Goal: Information Seeking & Learning: Learn about a topic

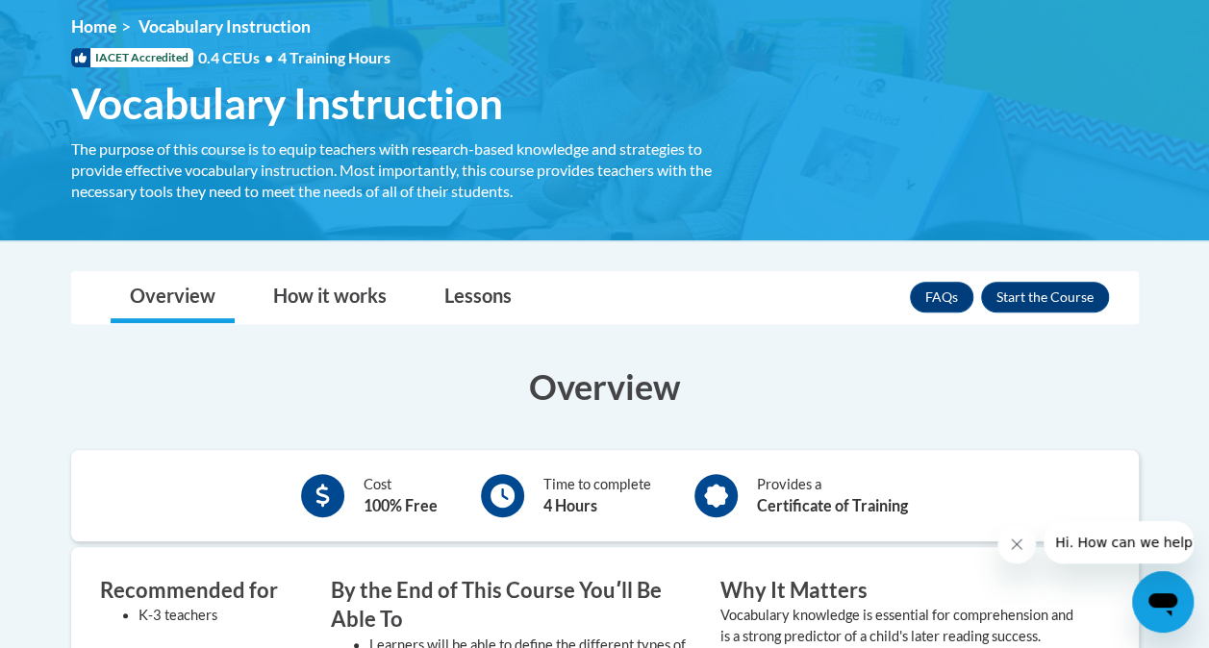
scroll to position [96, 0]
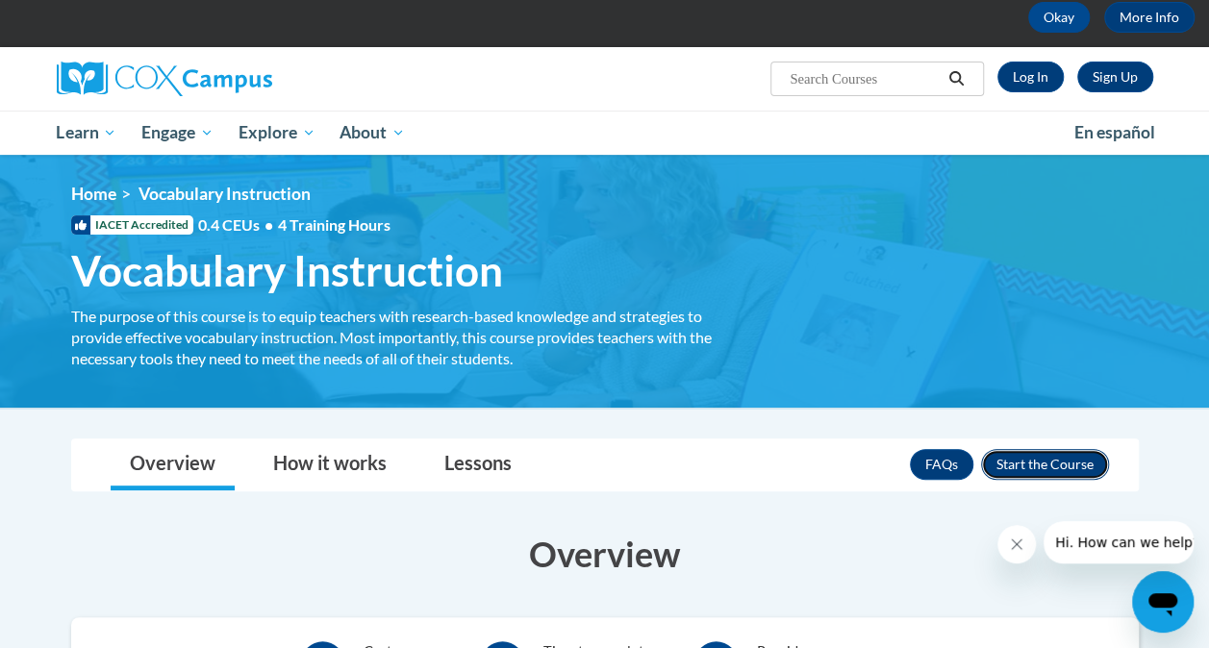
click at [1051, 464] on button "Enroll" at bounding box center [1045, 464] width 128 height 31
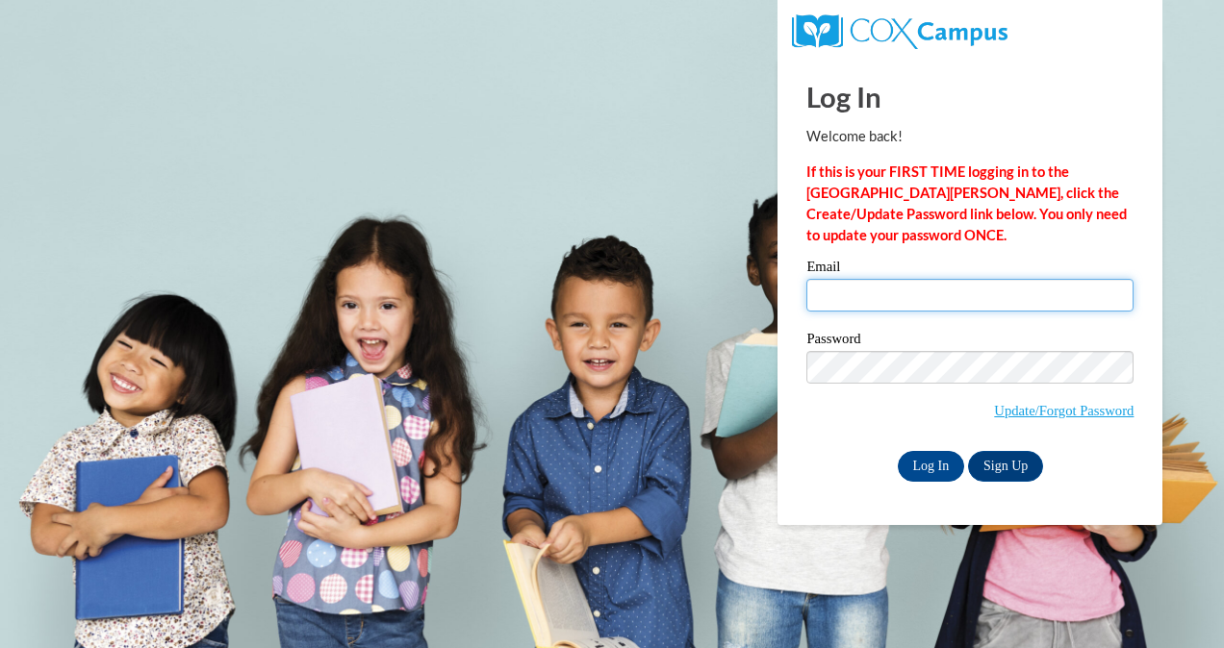
click at [964, 290] on input "Email" at bounding box center [969, 295] width 327 height 33
type input "cbaker@kippatl.org"
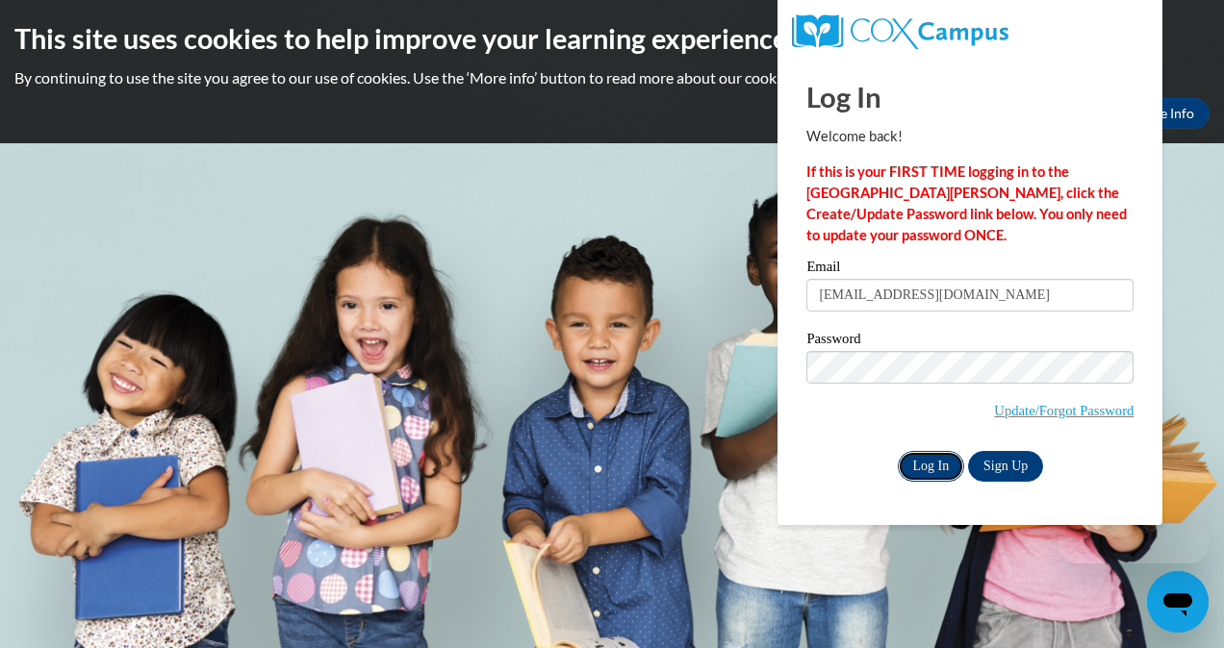
click at [944, 468] on input "Log In" at bounding box center [931, 466] width 67 height 31
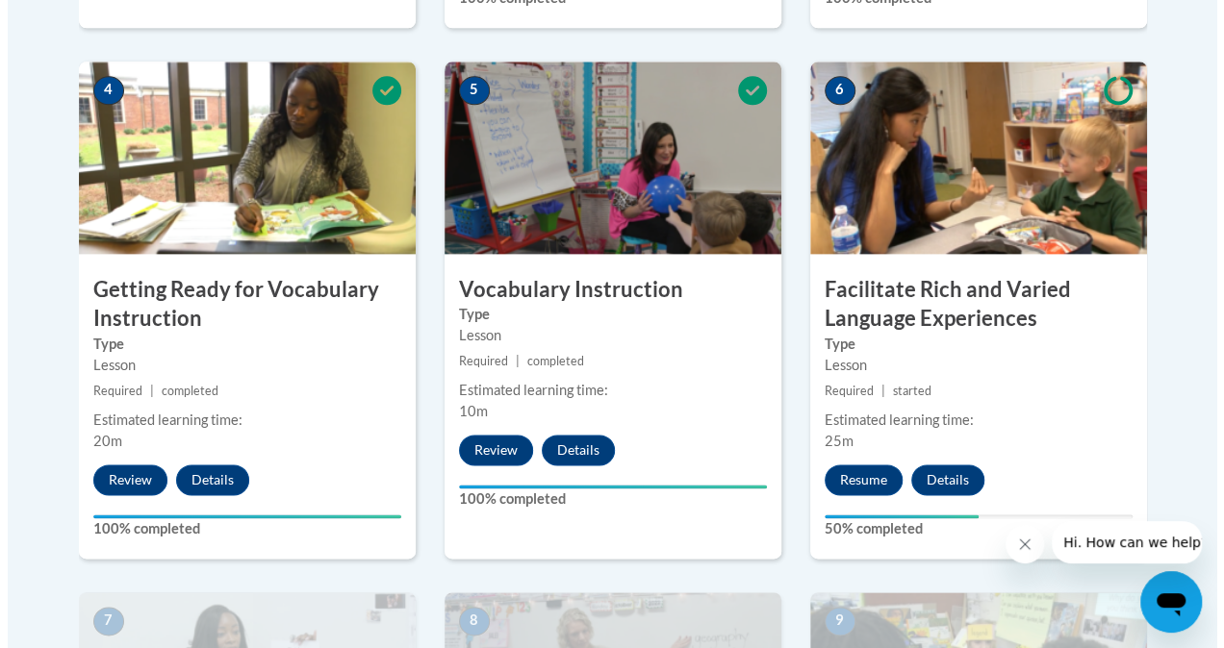
scroll to position [1155, 0]
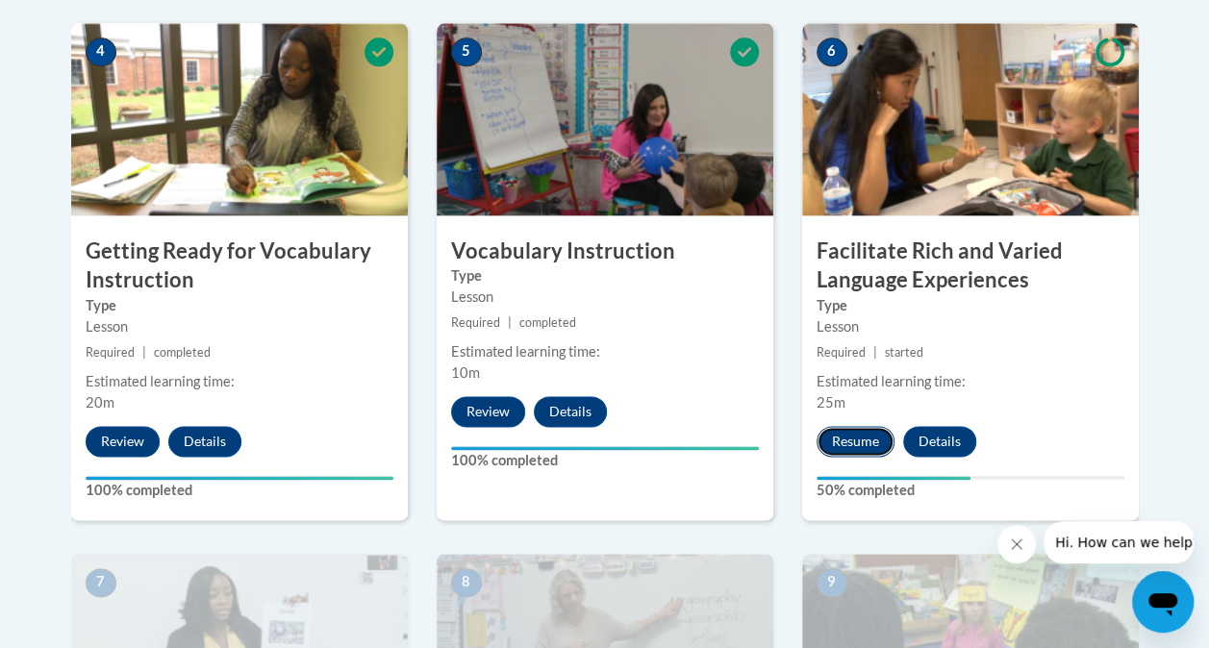
click at [858, 435] on button "Resume" at bounding box center [856, 441] width 78 height 31
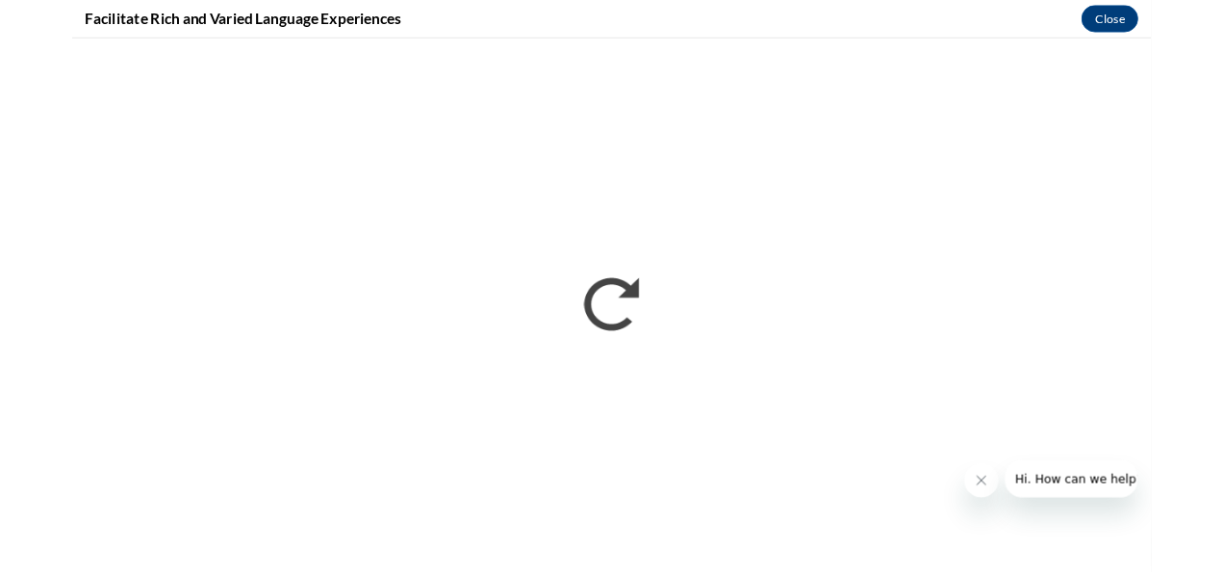
scroll to position [0, 0]
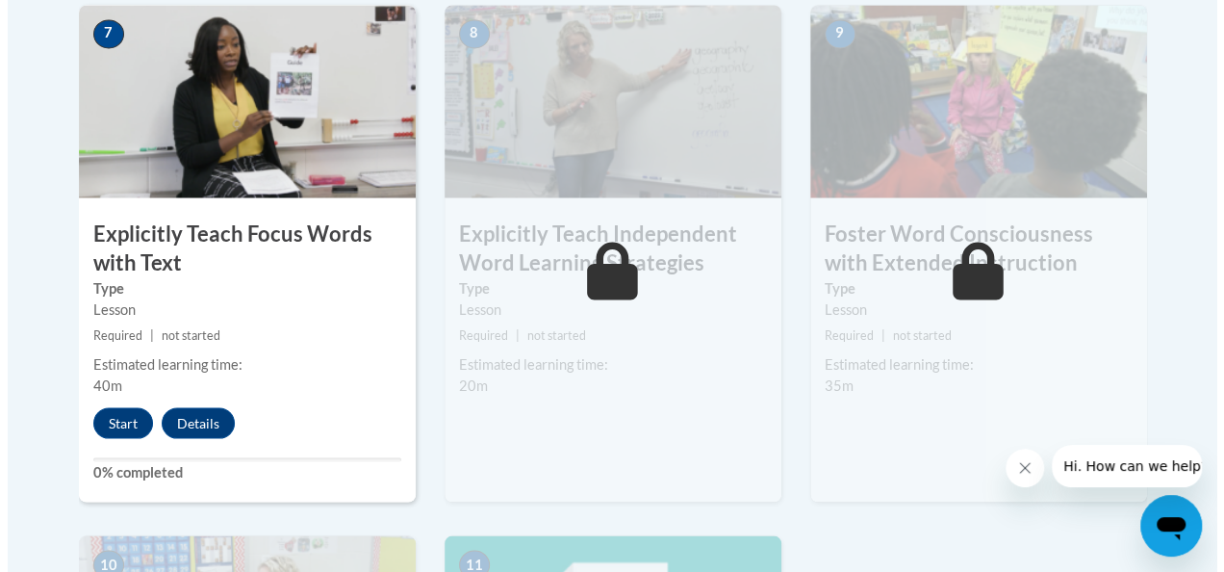
scroll to position [1732, 0]
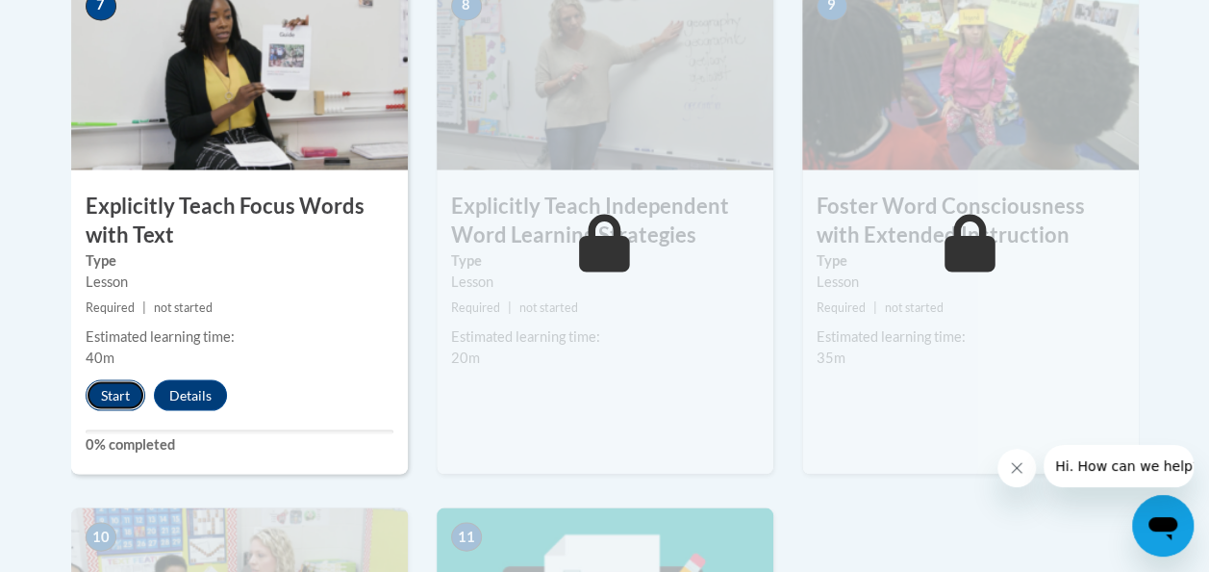
click at [95, 391] on button "Start" at bounding box center [116, 394] width 60 height 31
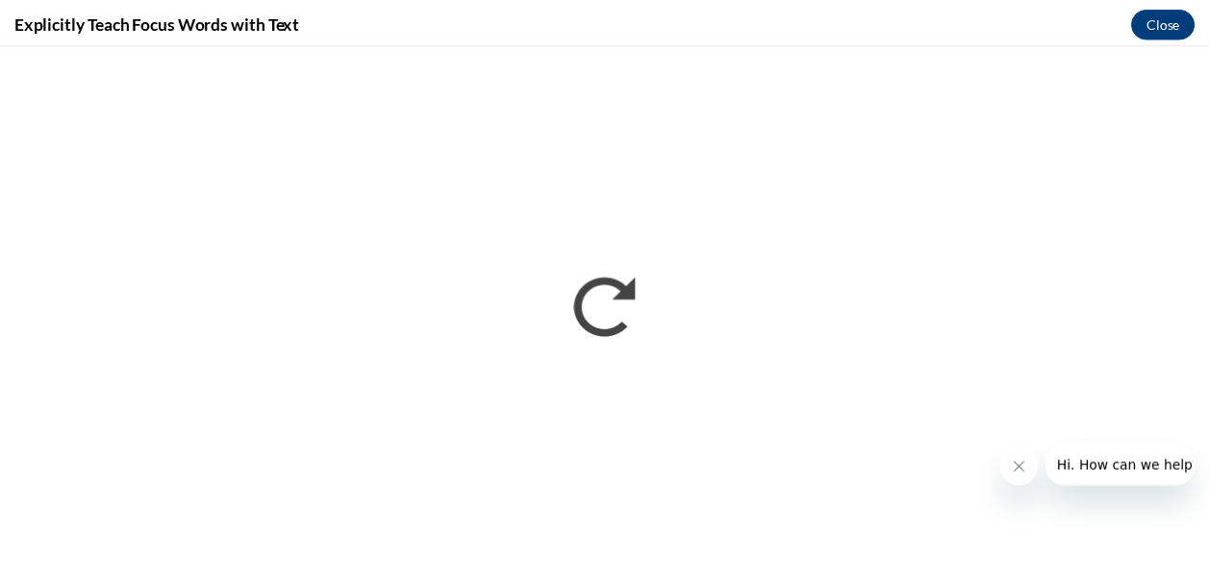
scroll to position [0, 0]
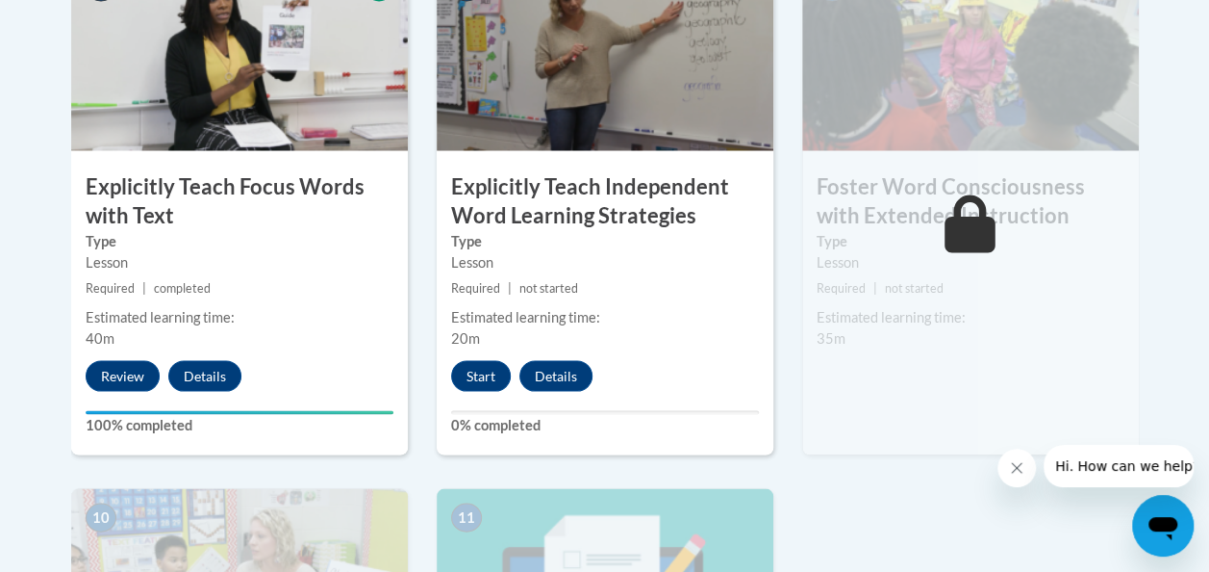
scroll to position [1763, 0]
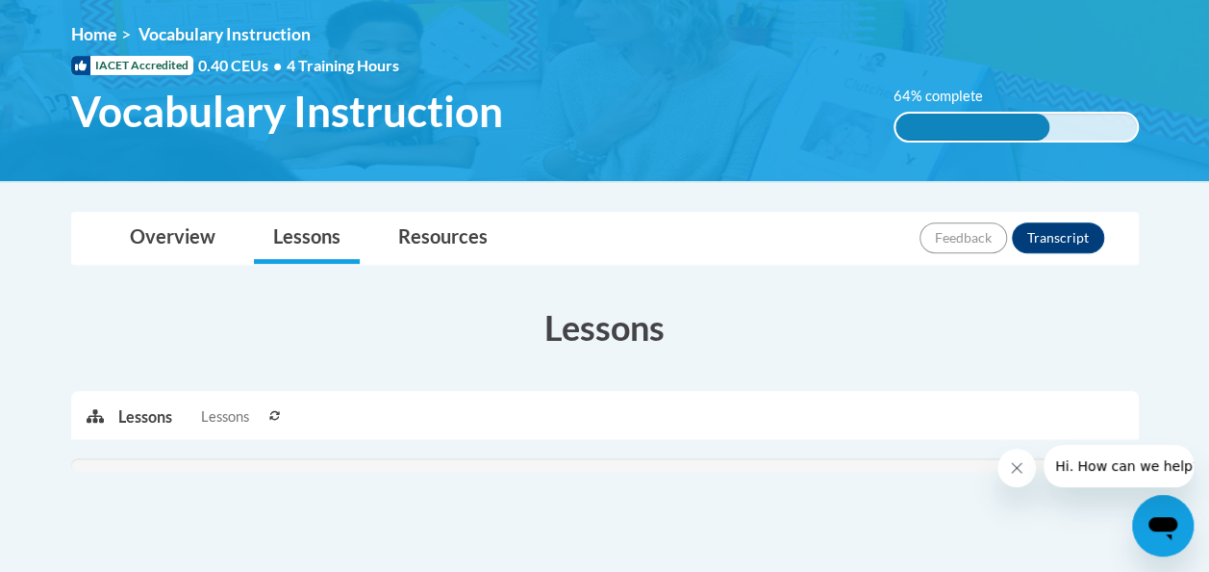
scroll to position [252, 0]
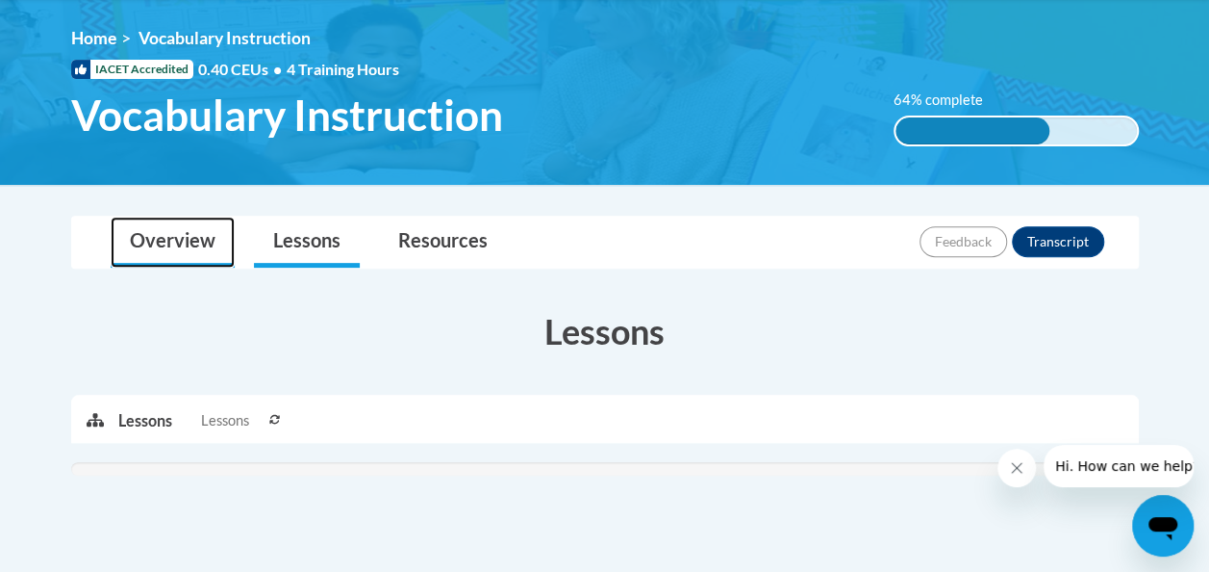
click at [166, 231] on link "Overview" at bounding box center [173, 241] width 124 height 51
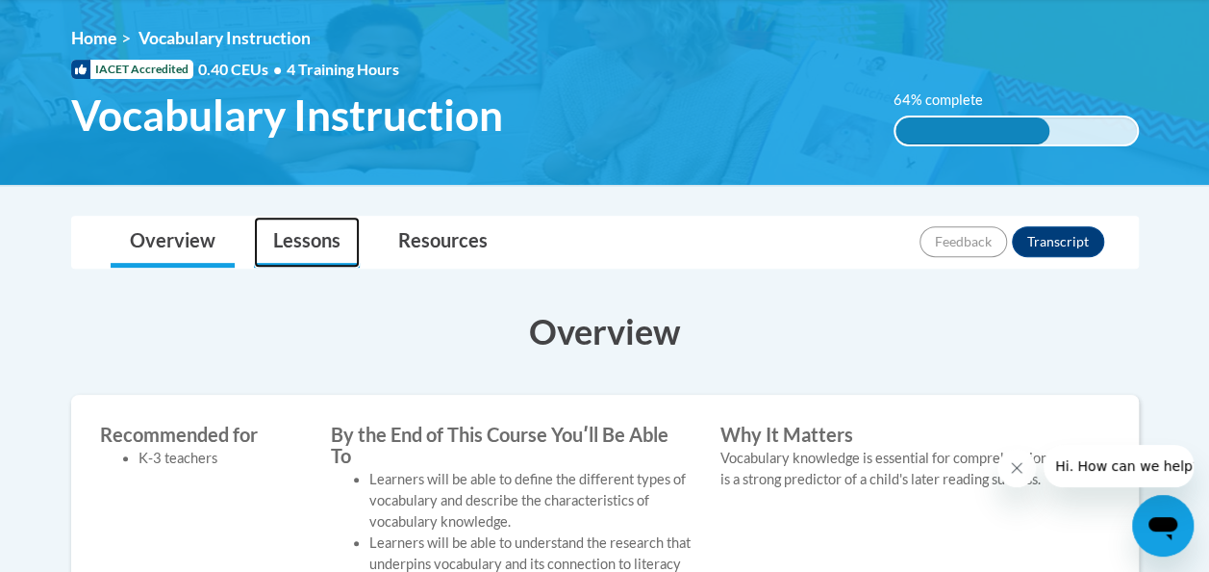
click at [323, 235] on link "Lessons" at bounding box center [307, 241] width 106 height 51
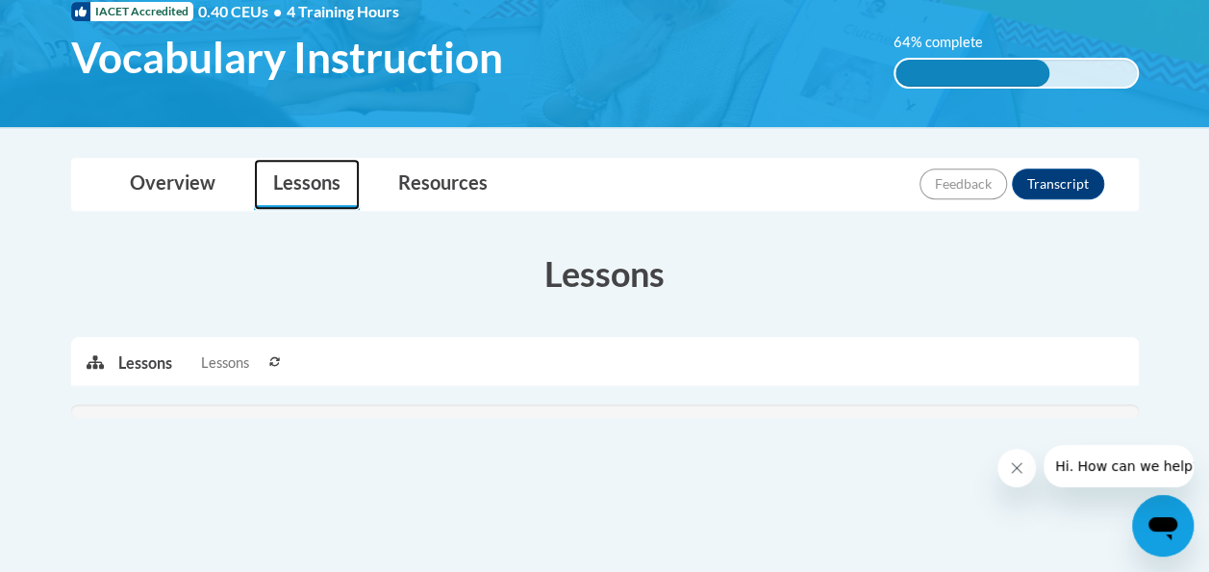
scroll to position [445, 0]
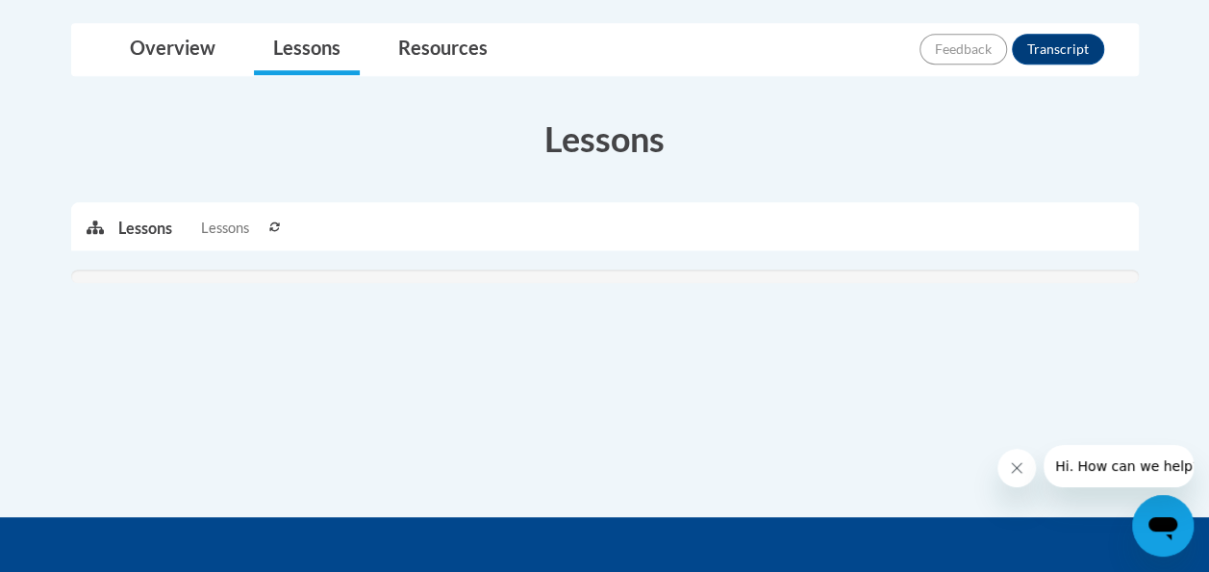
click at [275, 221] on icon at bounding box center [275, 227] width 12 height 12
click at [218, 231] on span "Lessons" at bounding box center [225, 227] width 48 height 21
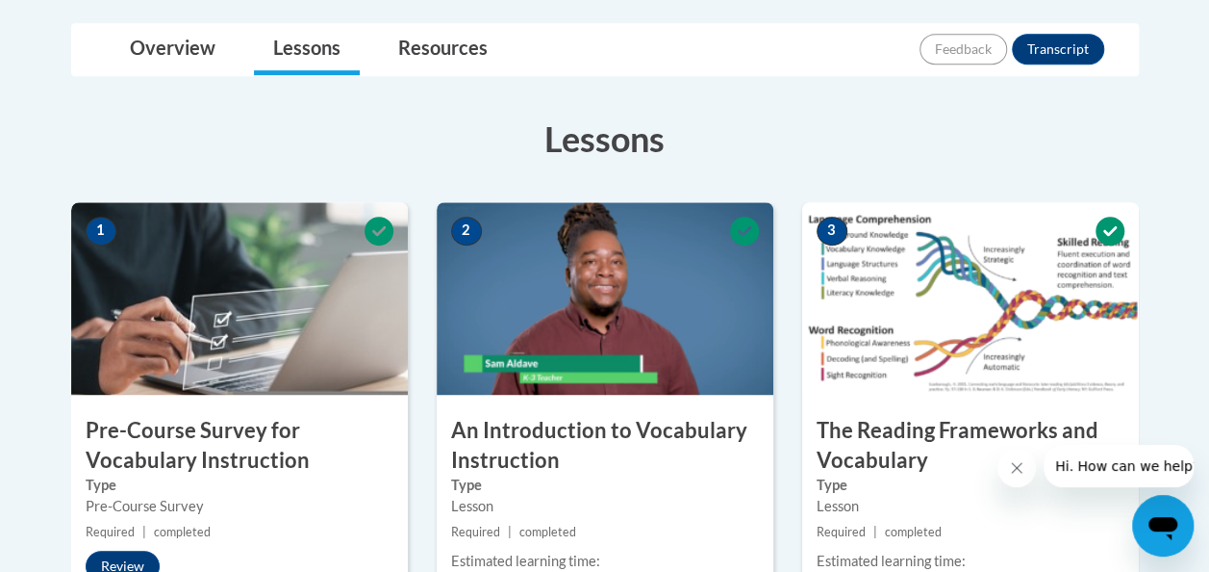
scroll to position [545, 0]
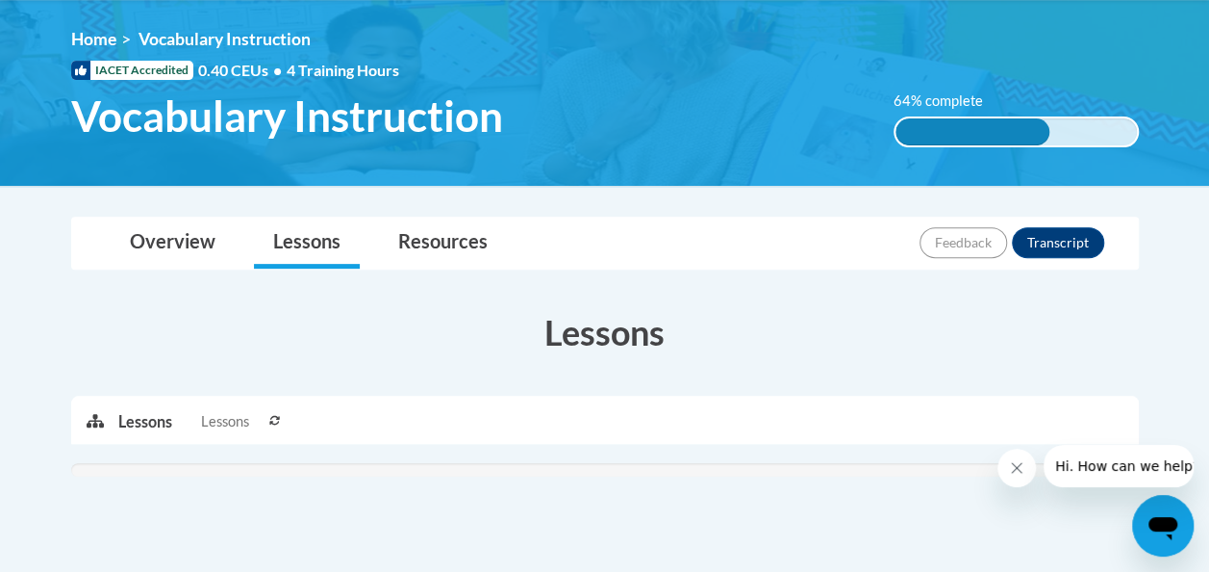
scroll to position [223, 0]
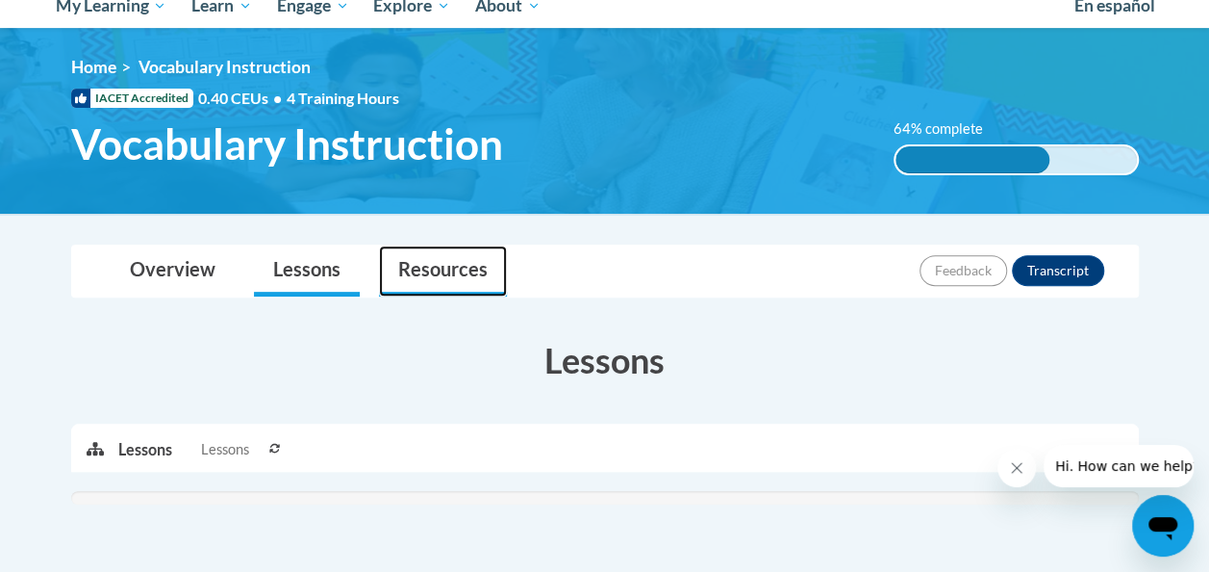
click at [447, 274] on link "Resources" at bounding box center [443, 270] width 128 height 51
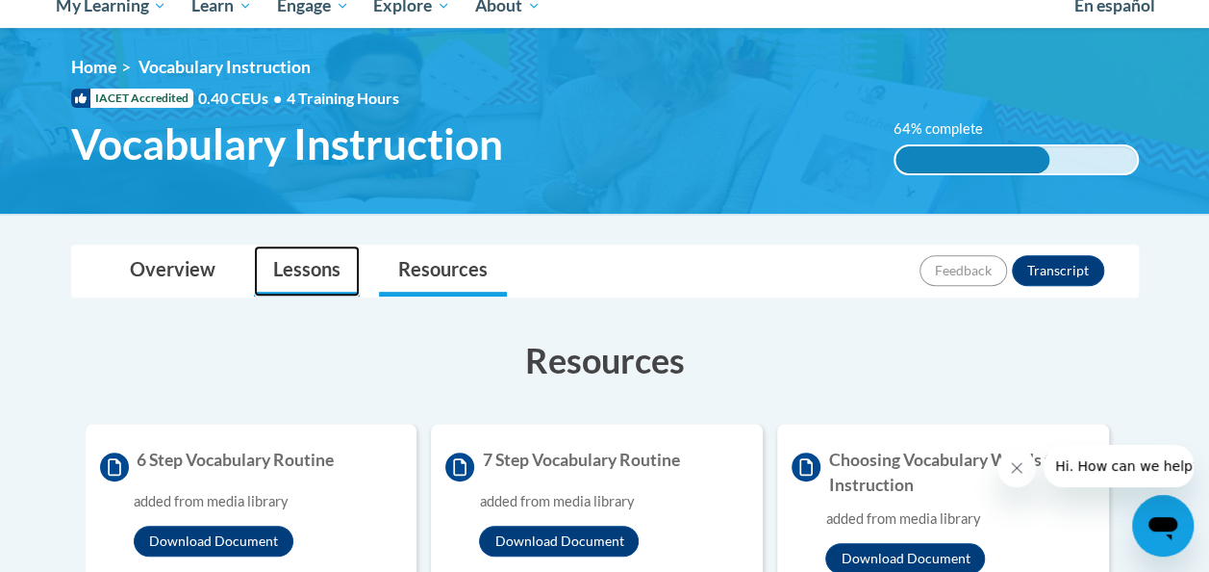
click at [323, 271] on link "Lessons" at bounding box center [307, 270] width 106 height 51
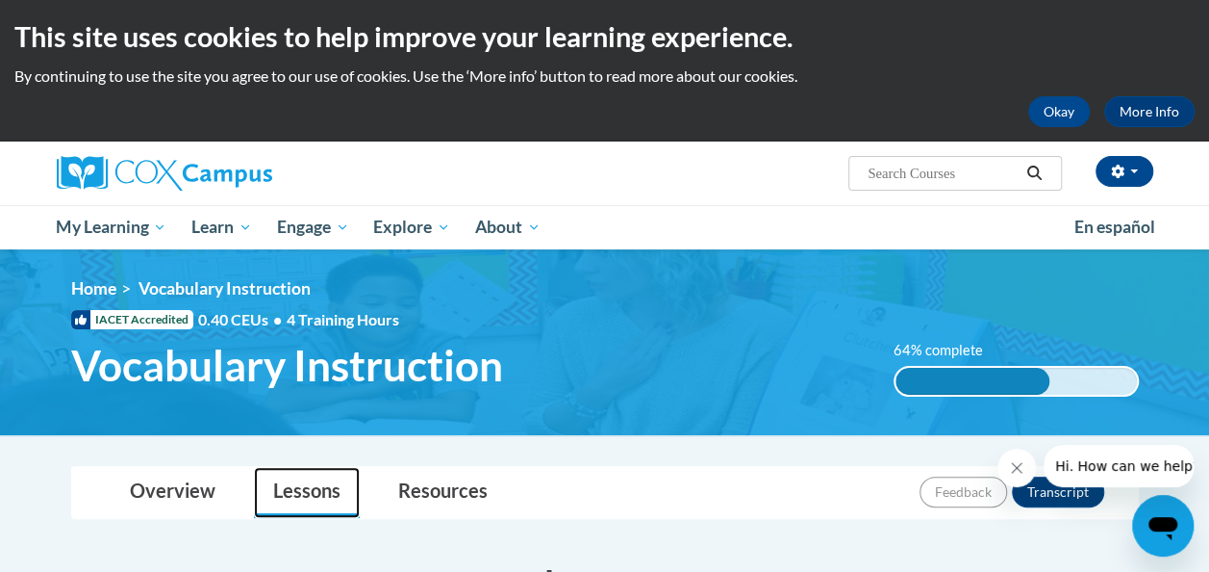
scroll to position [0, 0]
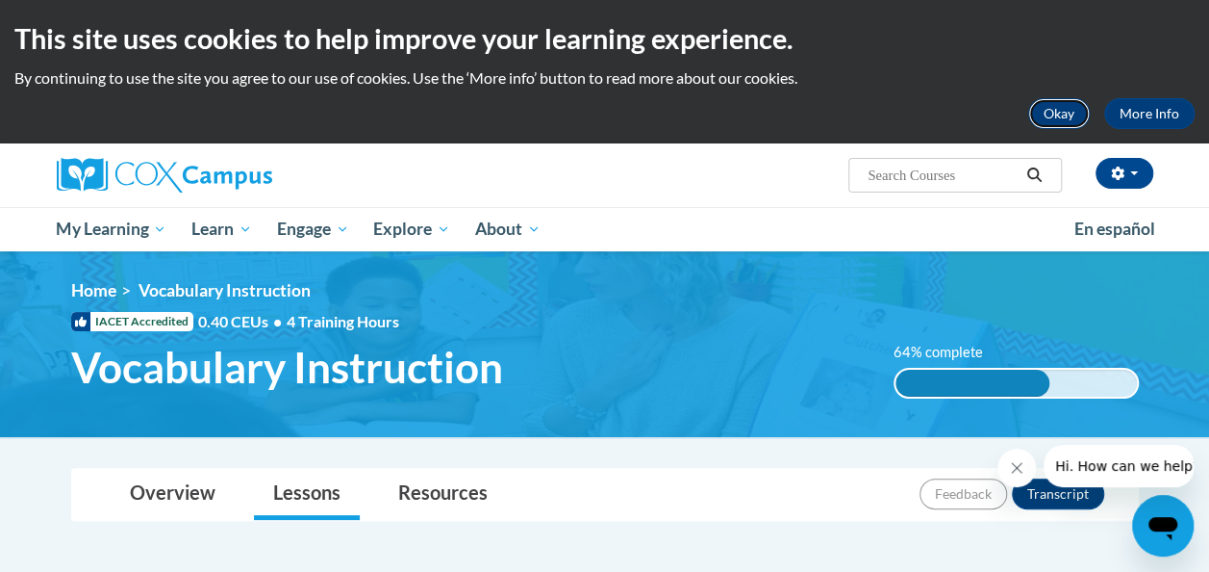
click at [1055, 115] on button "Okay" at bounding box center [1060, 113] width 62 height 31
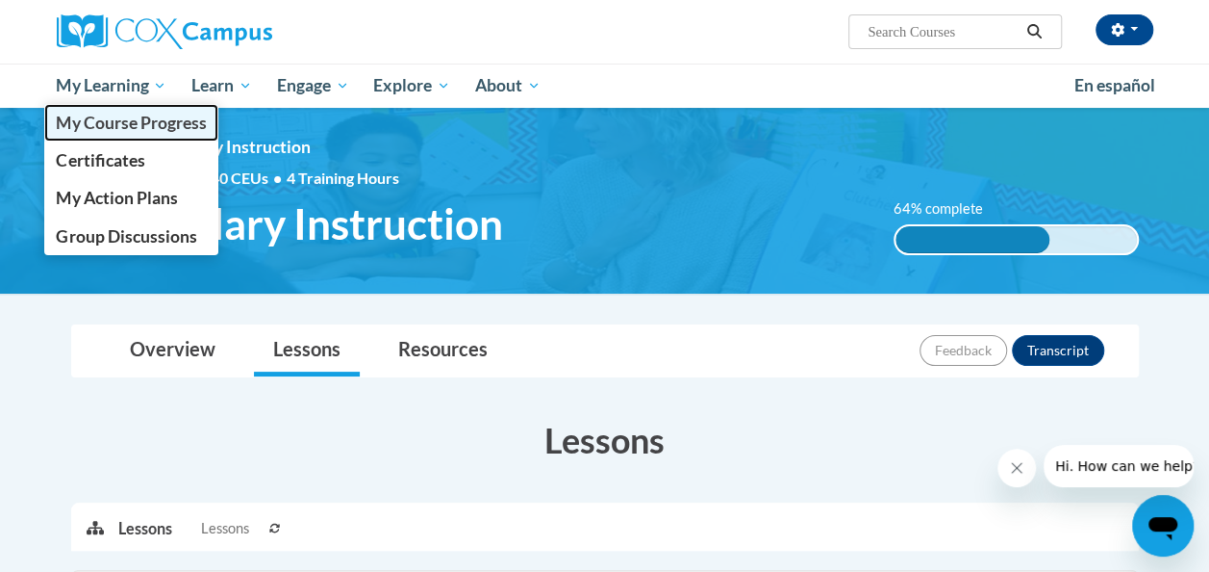
click at [139, 116] on span "My Course Progress" at bounding box center [131, 123] width 150 height 20
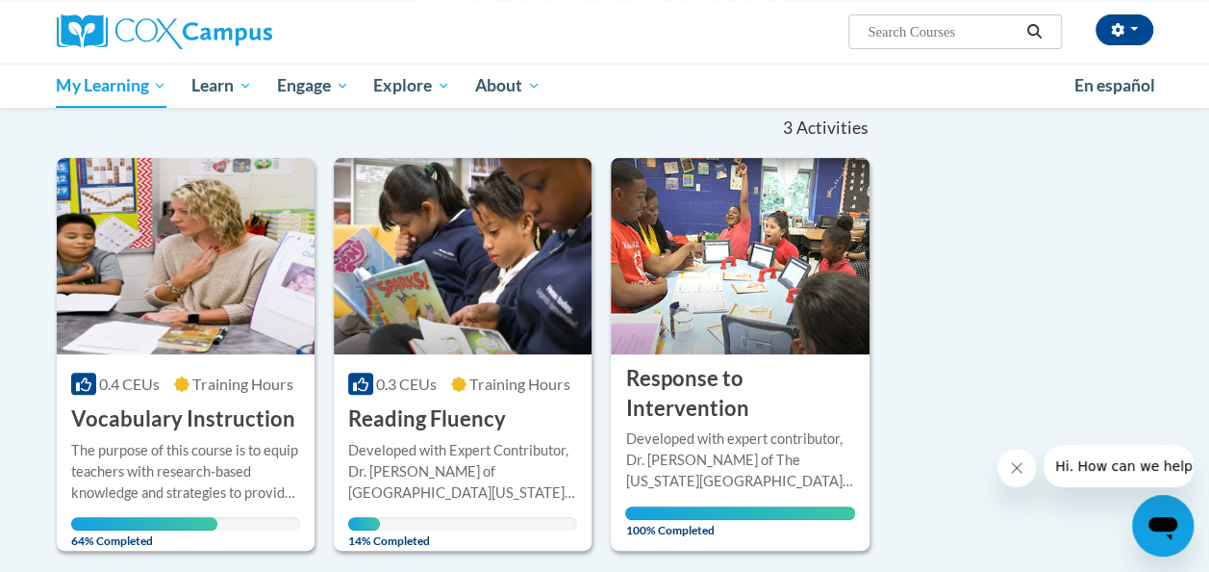
scroll to position [289, 0]
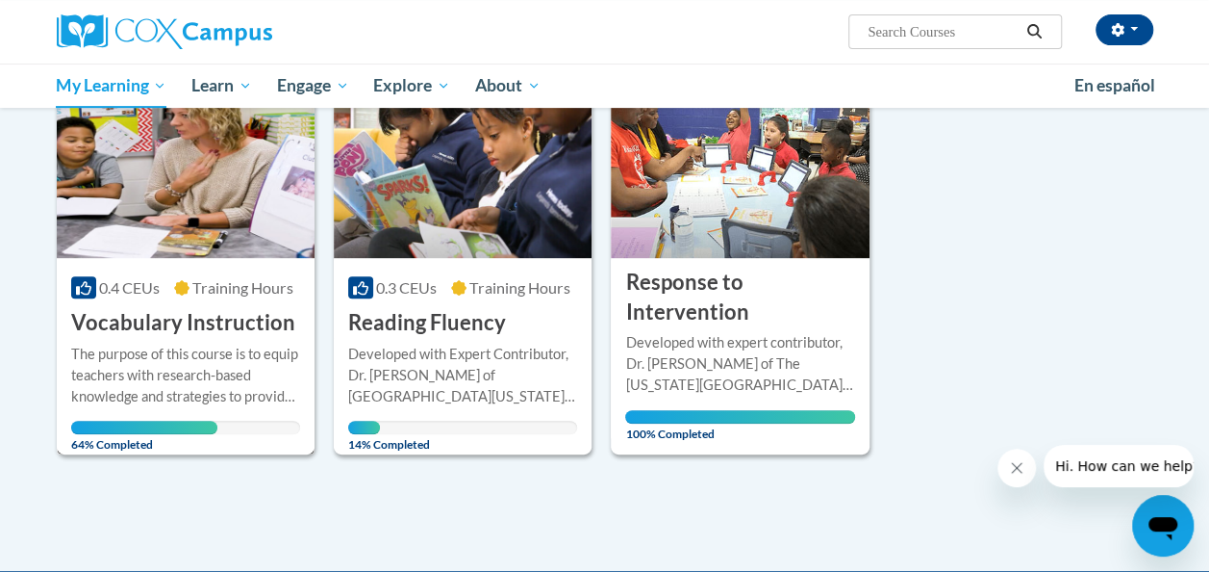
click at [209, 239] on img at bounding box center [186, 160] width 258 height 196
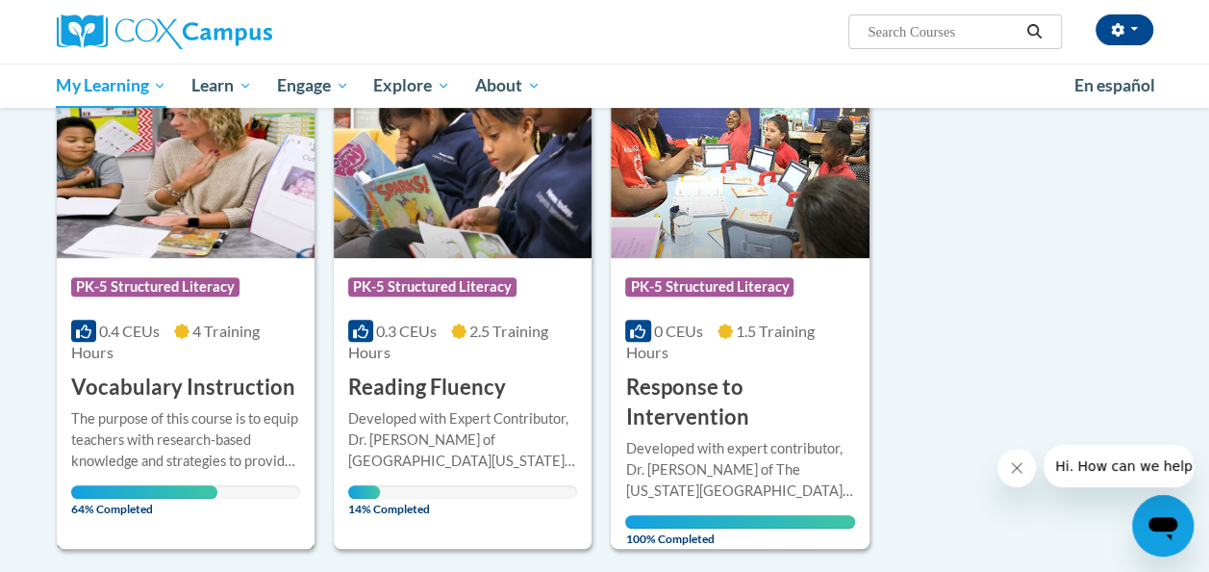
click at [198, 472] on div "The purpose of this course is to equip teachers with research-based knowledge a…" at bounding box center [185, 453] width 229 height 91
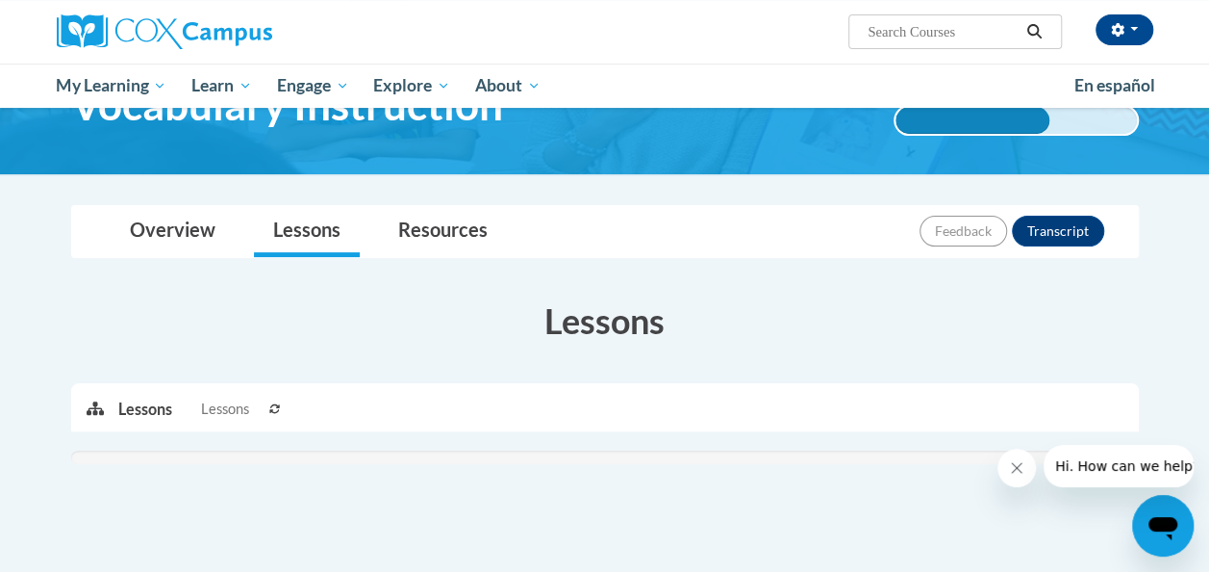
scroll to position [96, 0]
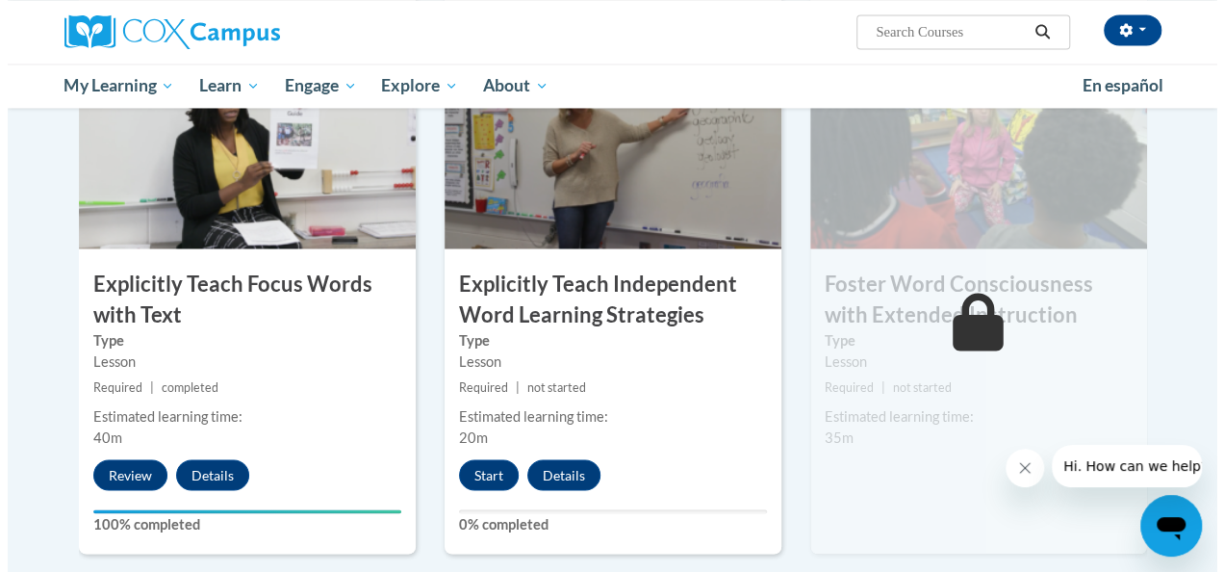
scroll to position [1539, 0]
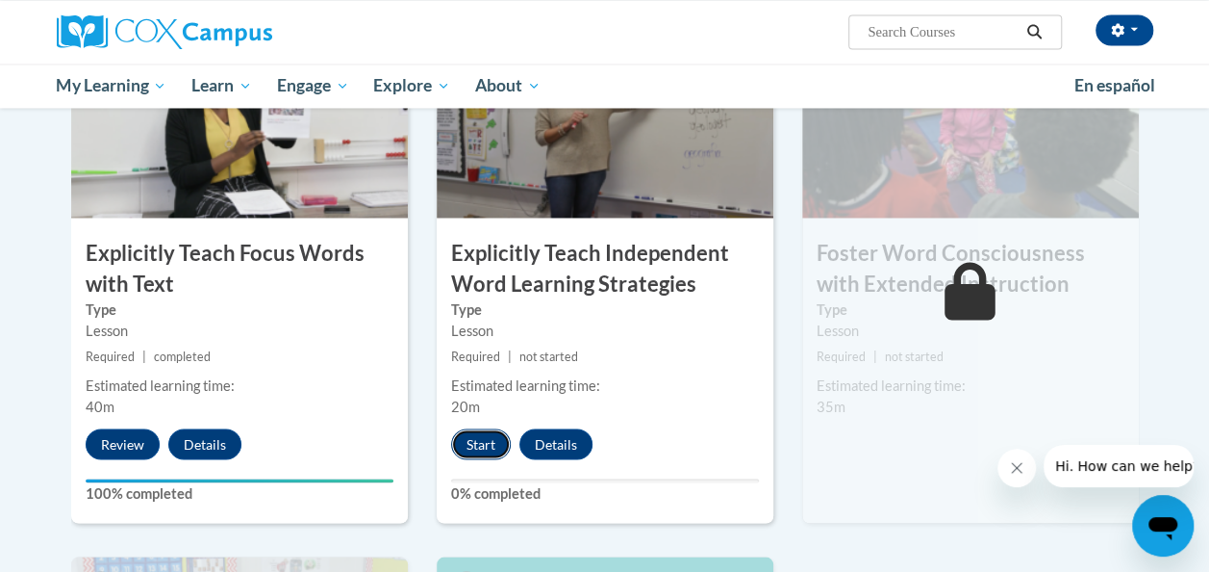
click at [491, 441] on button "Start" at bounding box center [481, 443] width 60 height 31
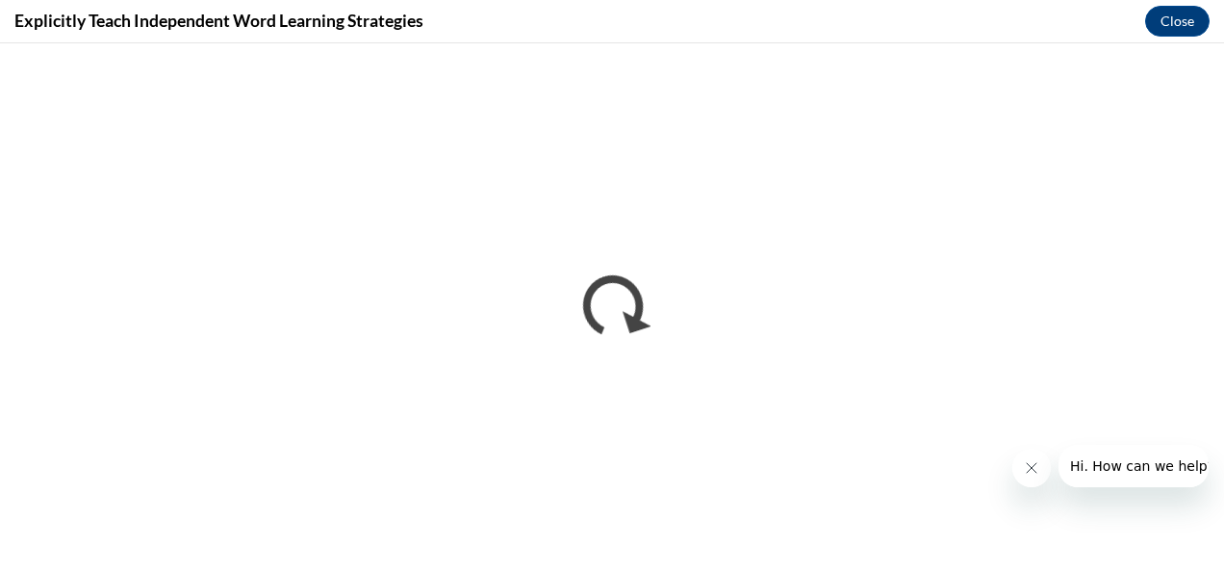
scroll to position [0, 0]
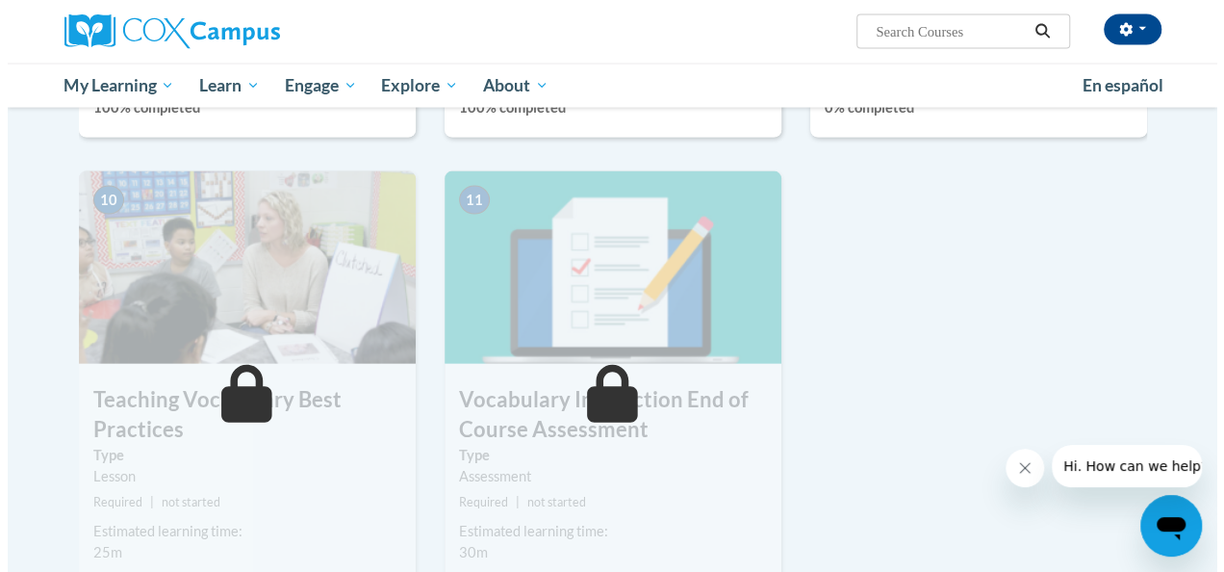
scroll to position [1732, 0]
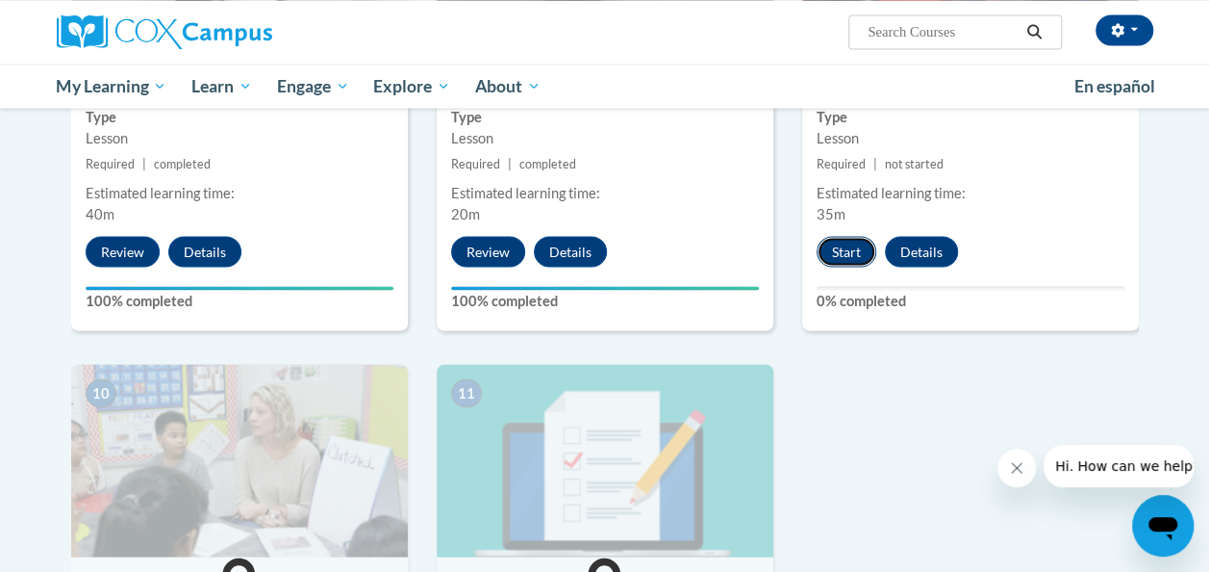
click at [849, 255] on button "Start" at bounding box center [847, 251] width 60 height 31
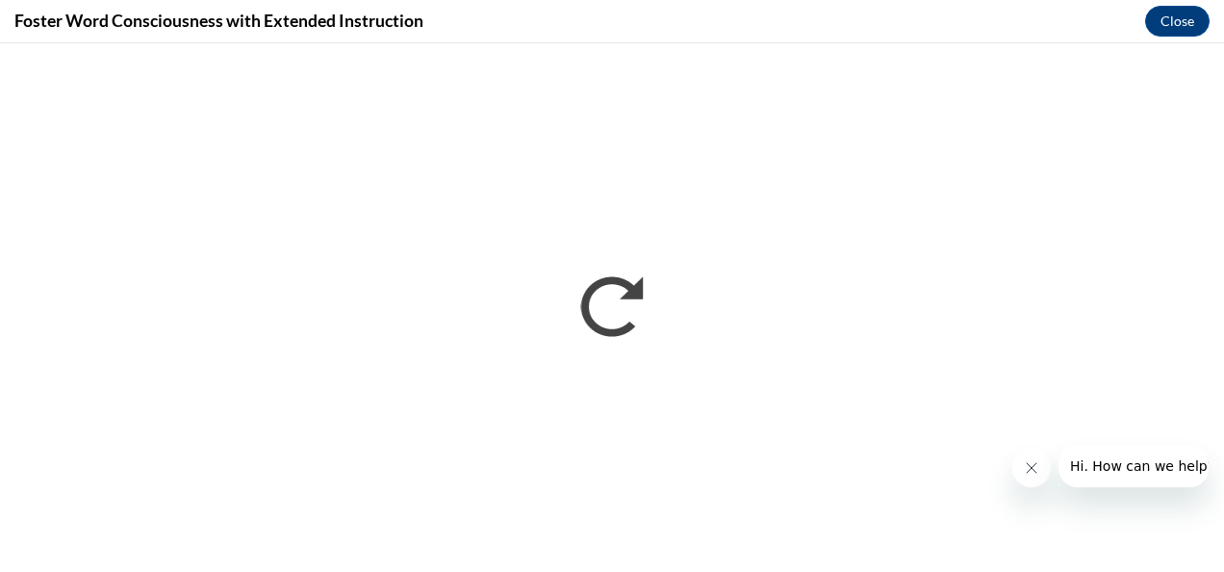
scroll to position [0, 0]
